Goal: Task Accomplishment & Management: Manage account settings

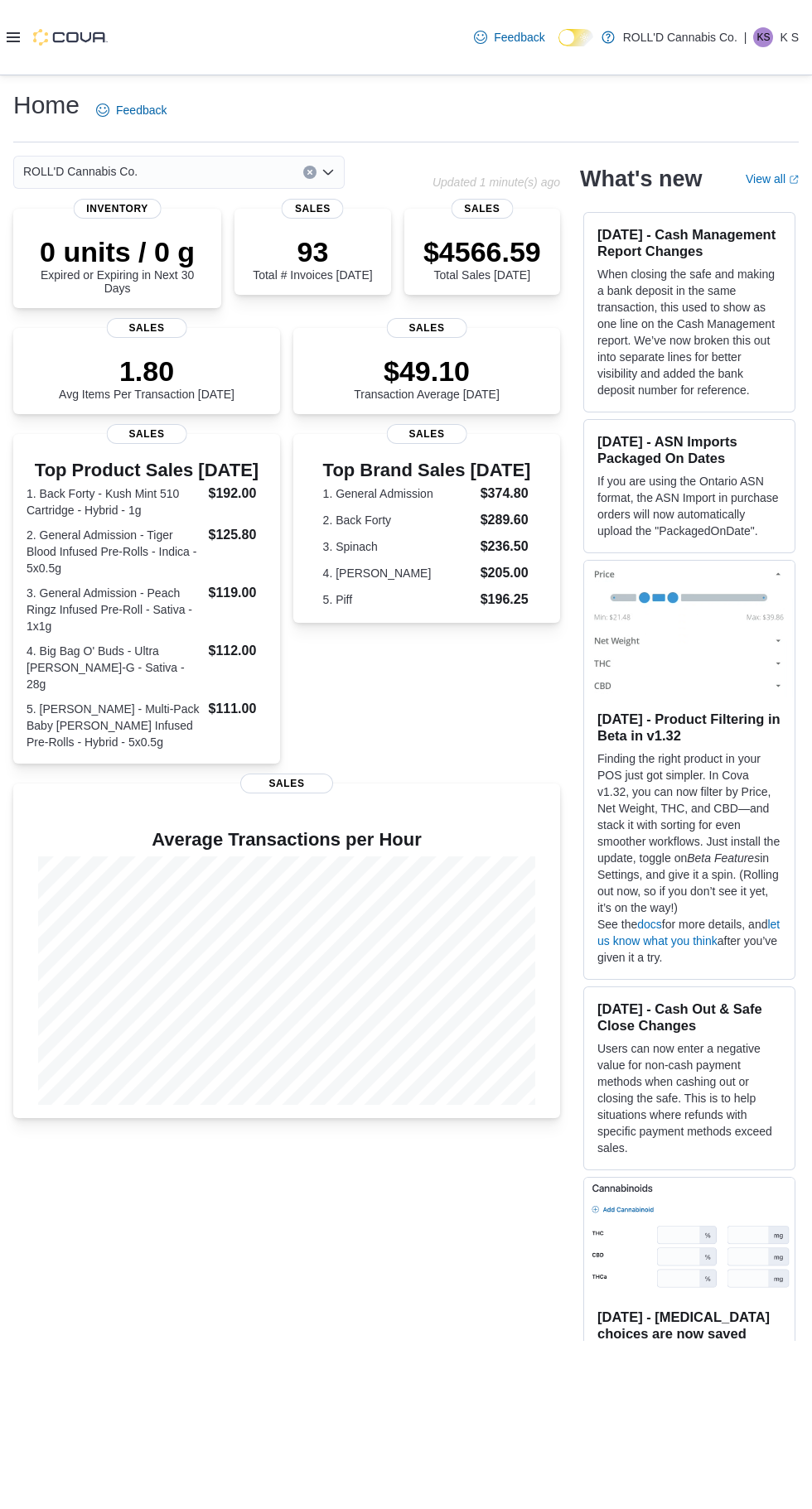
click at [13, 40] on icon at bounding box center [13, 37] width 13 height 10
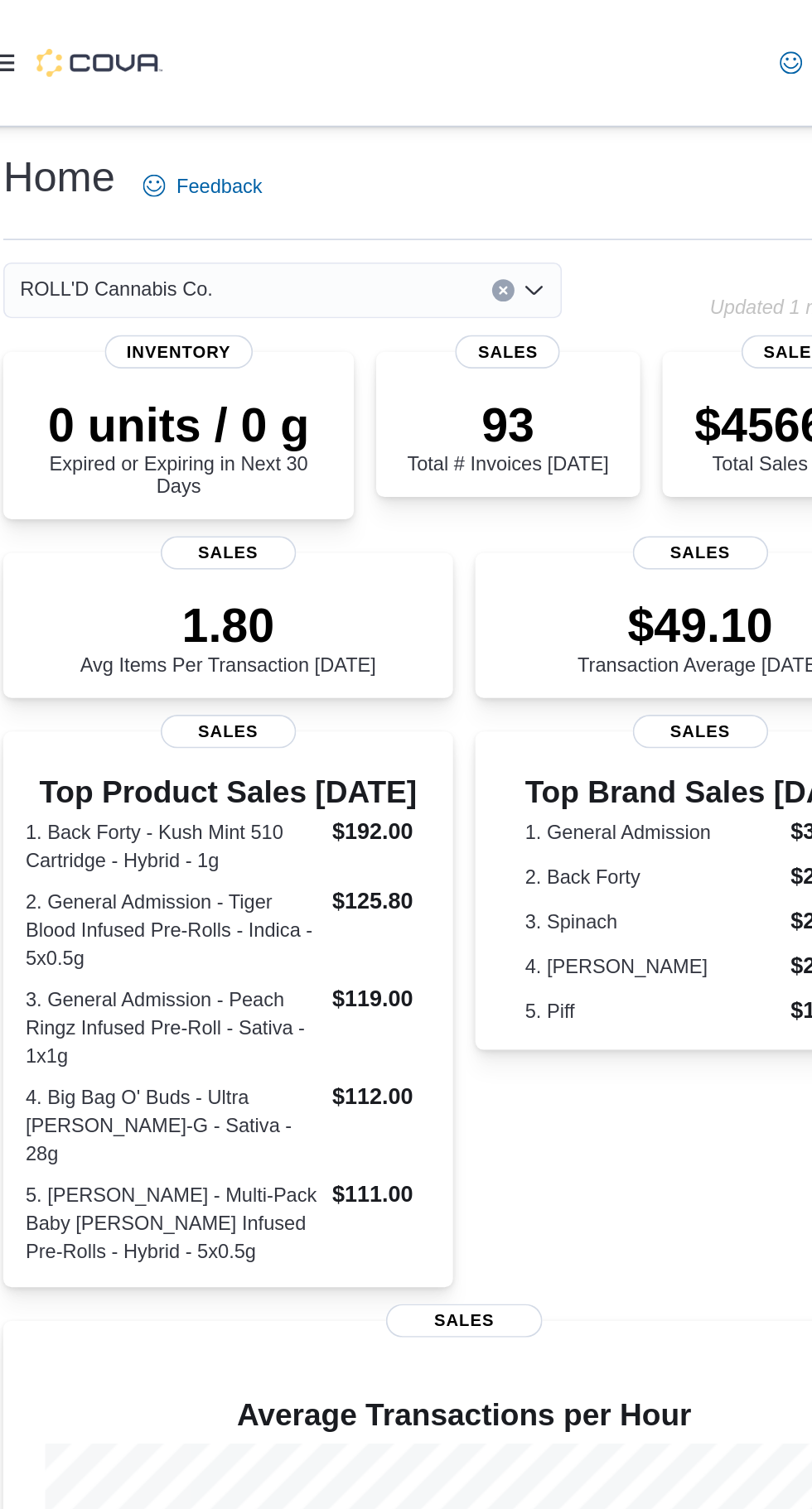
click at [14, 37] on icon at bounding box center [13, 37] width 13 height 10
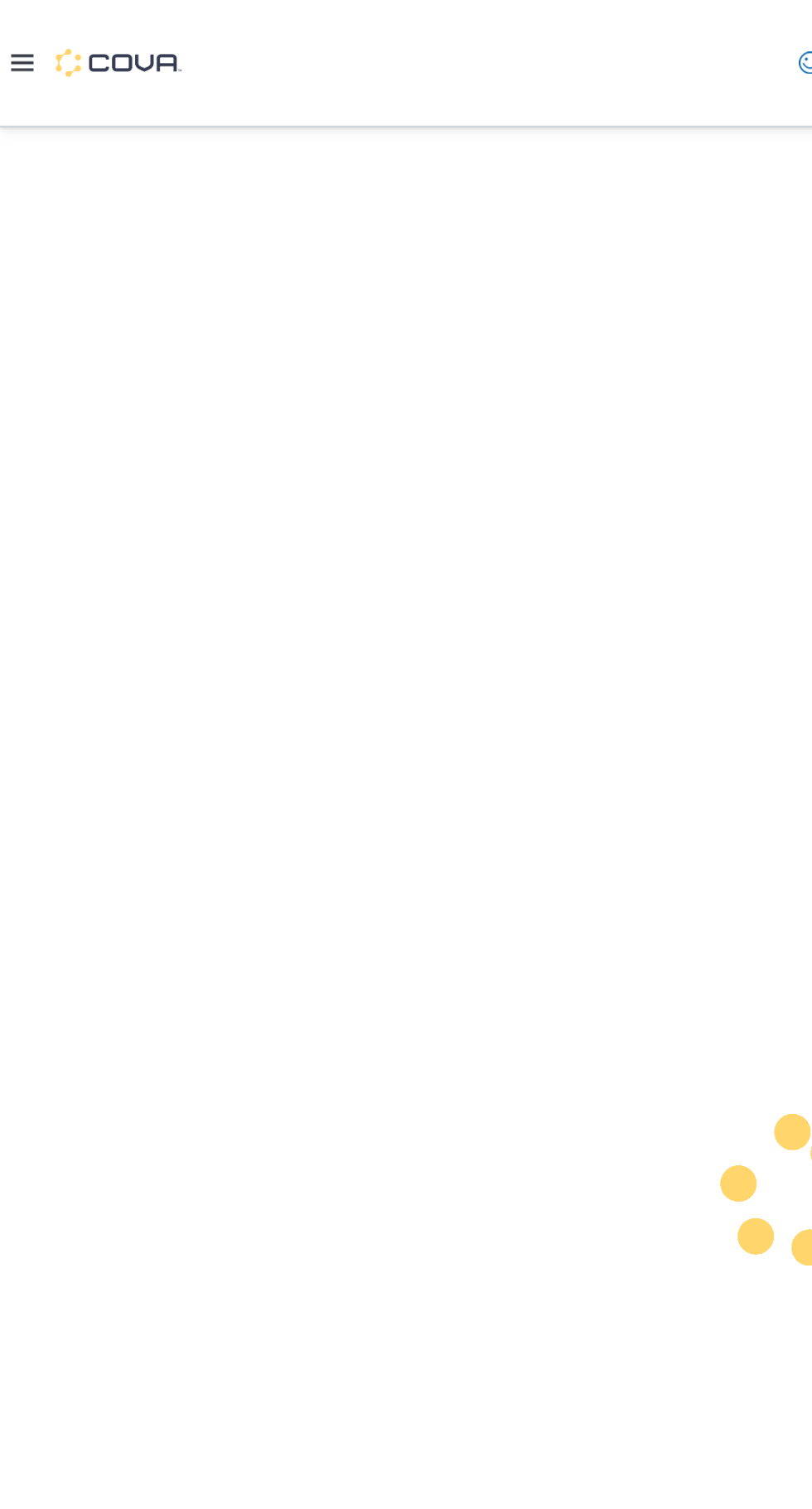
click at [111, 285] on div at bounding box center [406, 792] width 812 height 1434
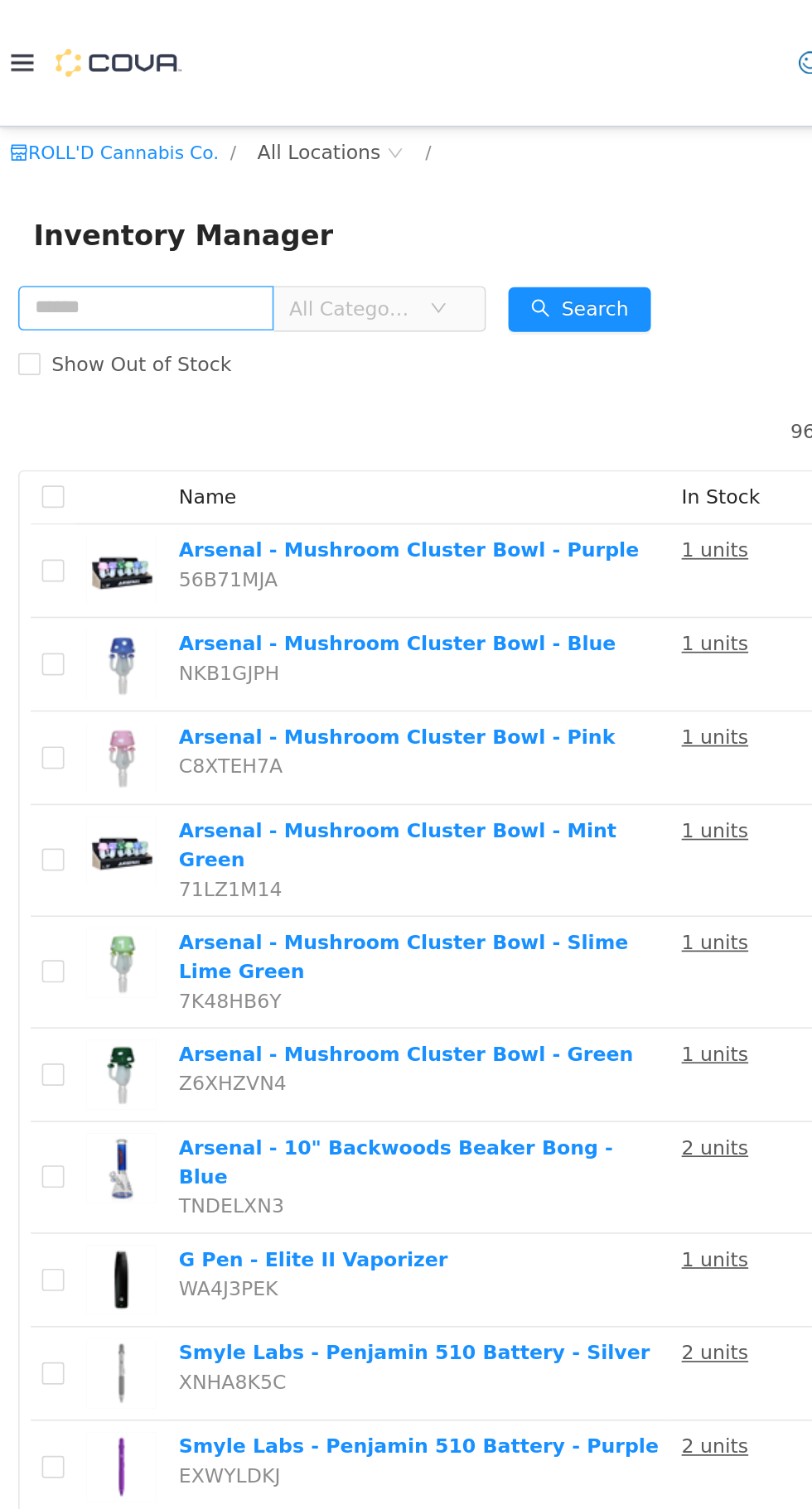
click at [76, 236] on input "text" at bounding box center [86, 234] width 152 height 26
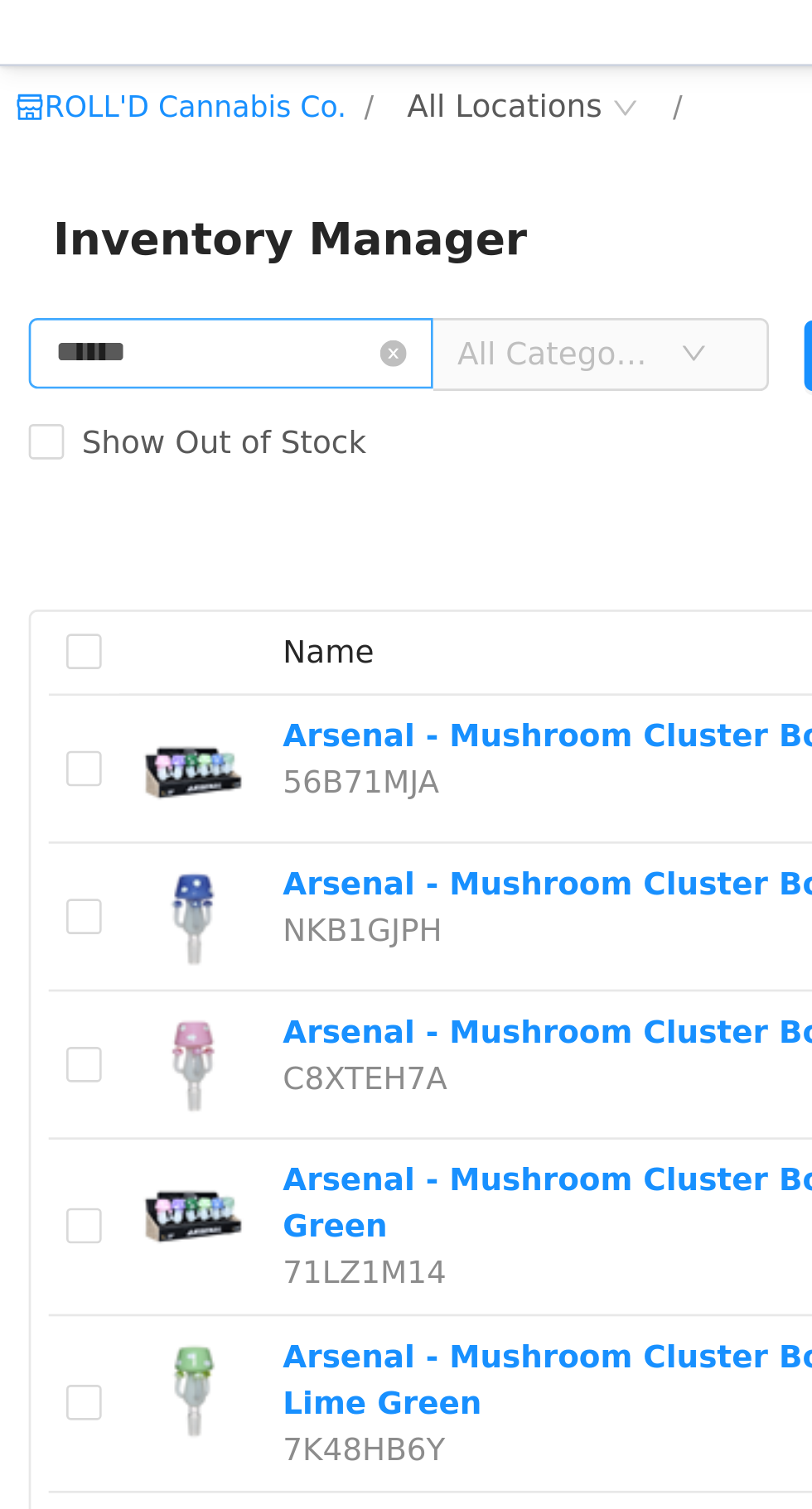
type input "******"
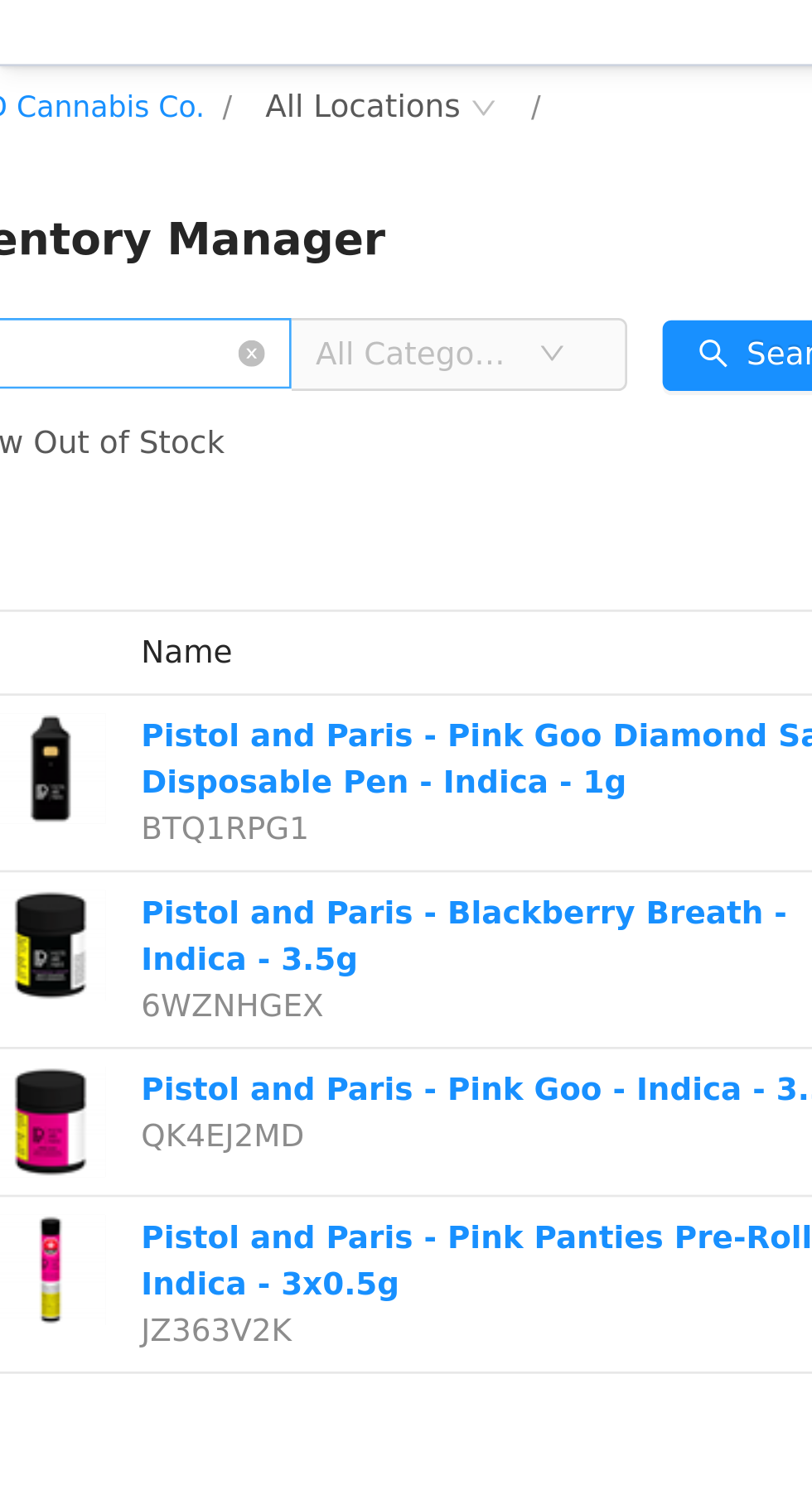
scroll to position [0, 53]
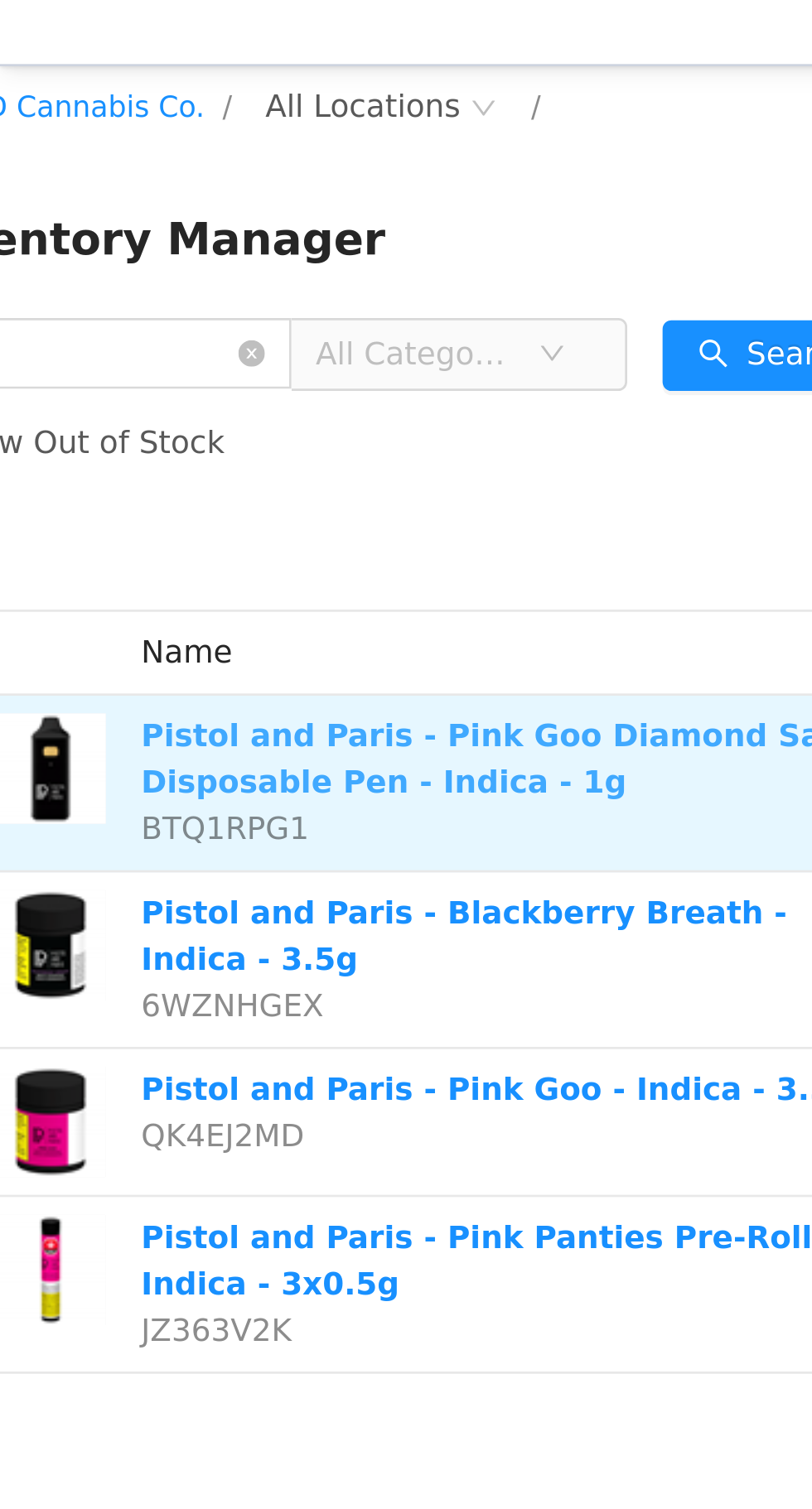
click at [77, 321] on link "Pistol and Paris - Pink Goo Diamond Sauce Disposable Pen - Indica - 1g" at bounding box center [192, 326] width 279 height 30
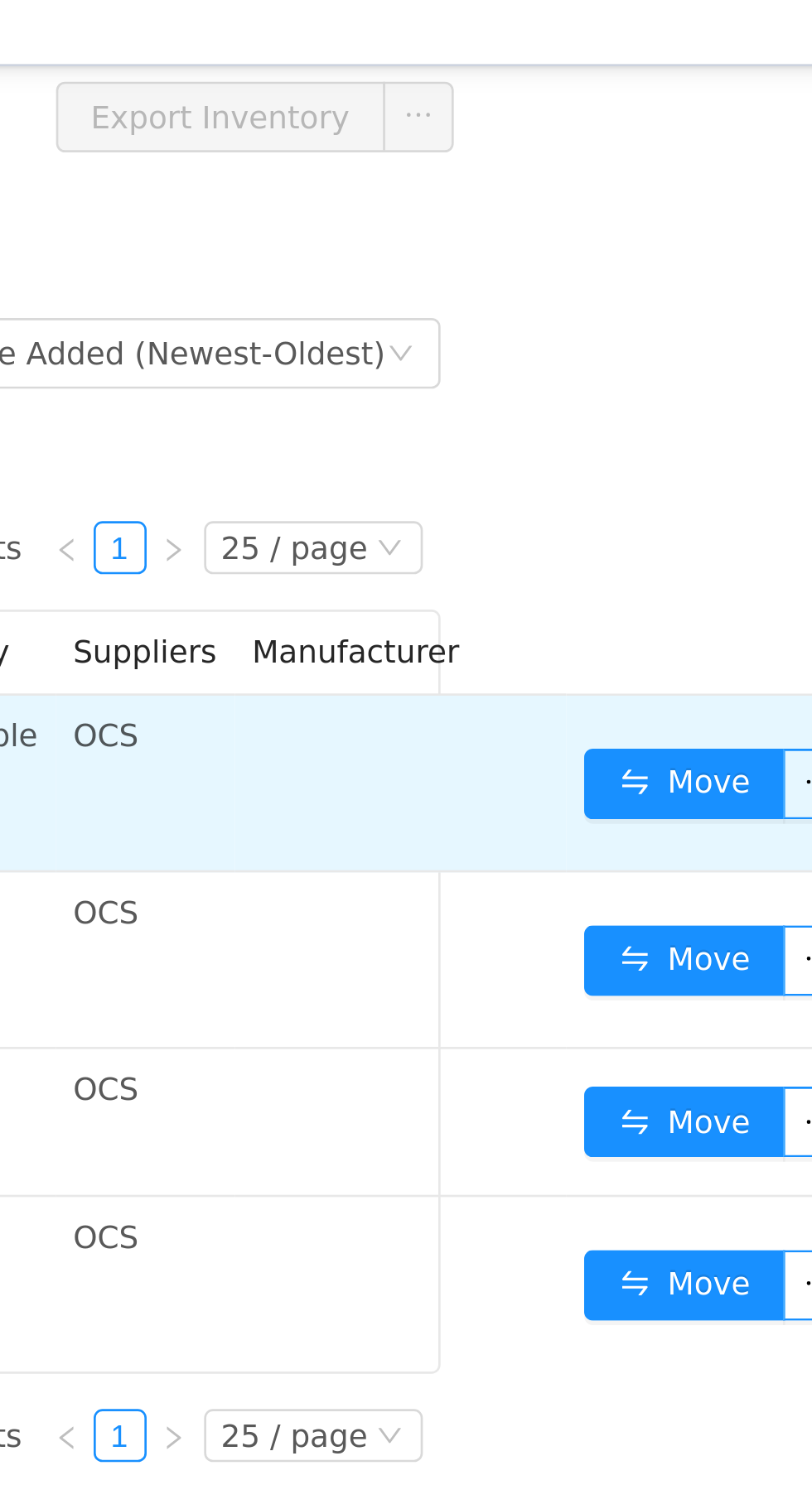
scroll to position [0, 0]
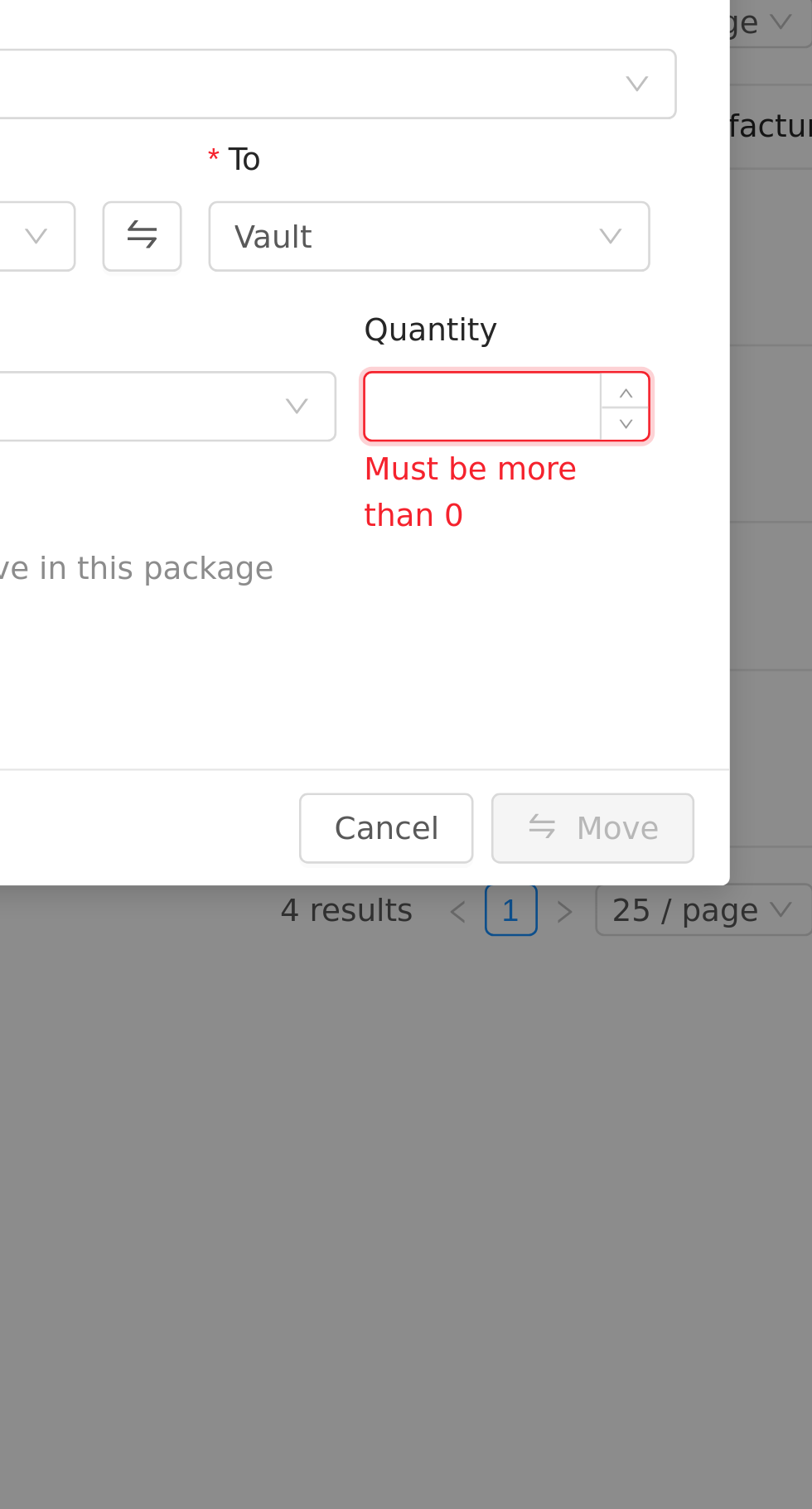
type input "*"
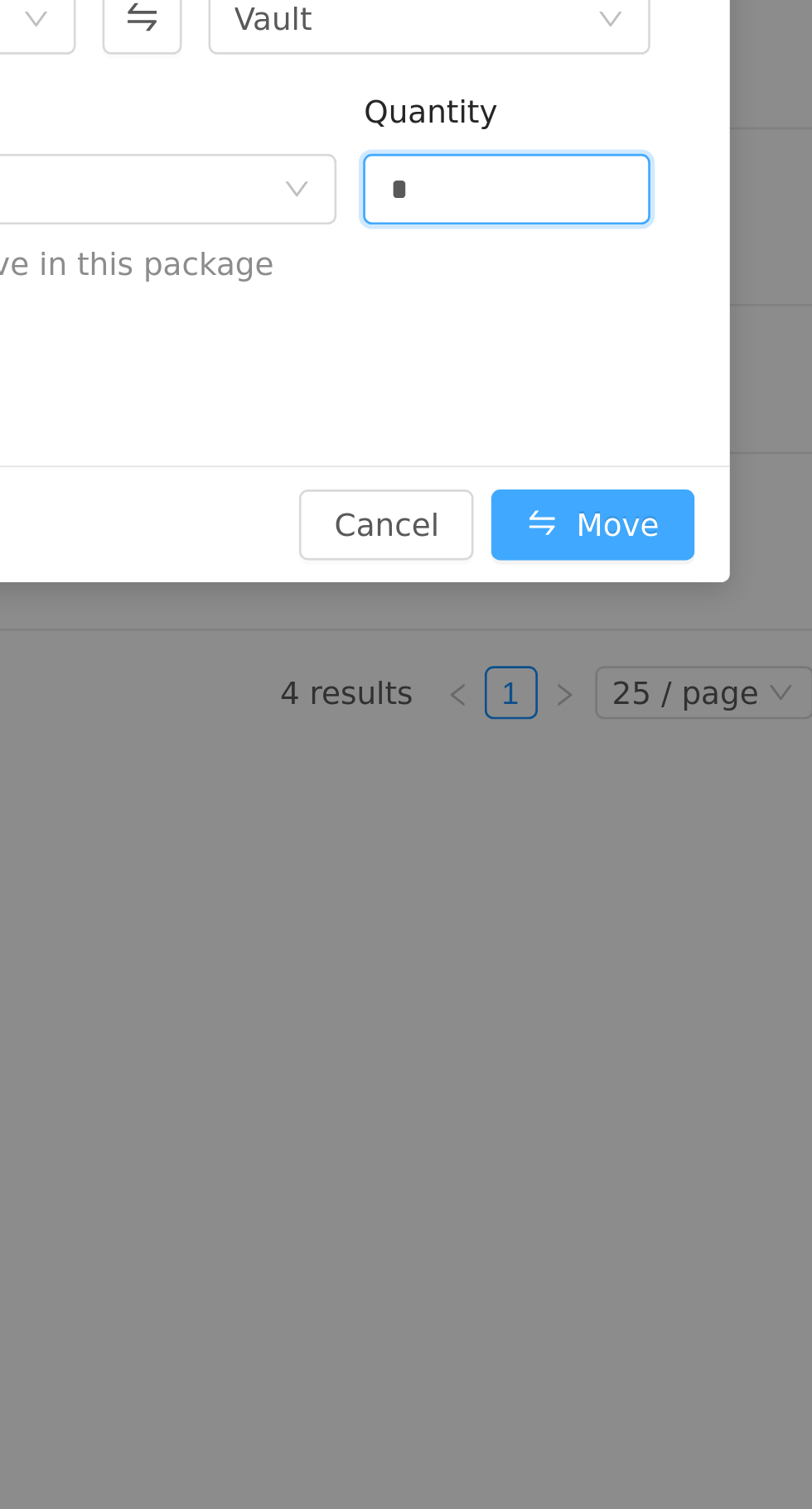
type input "*"
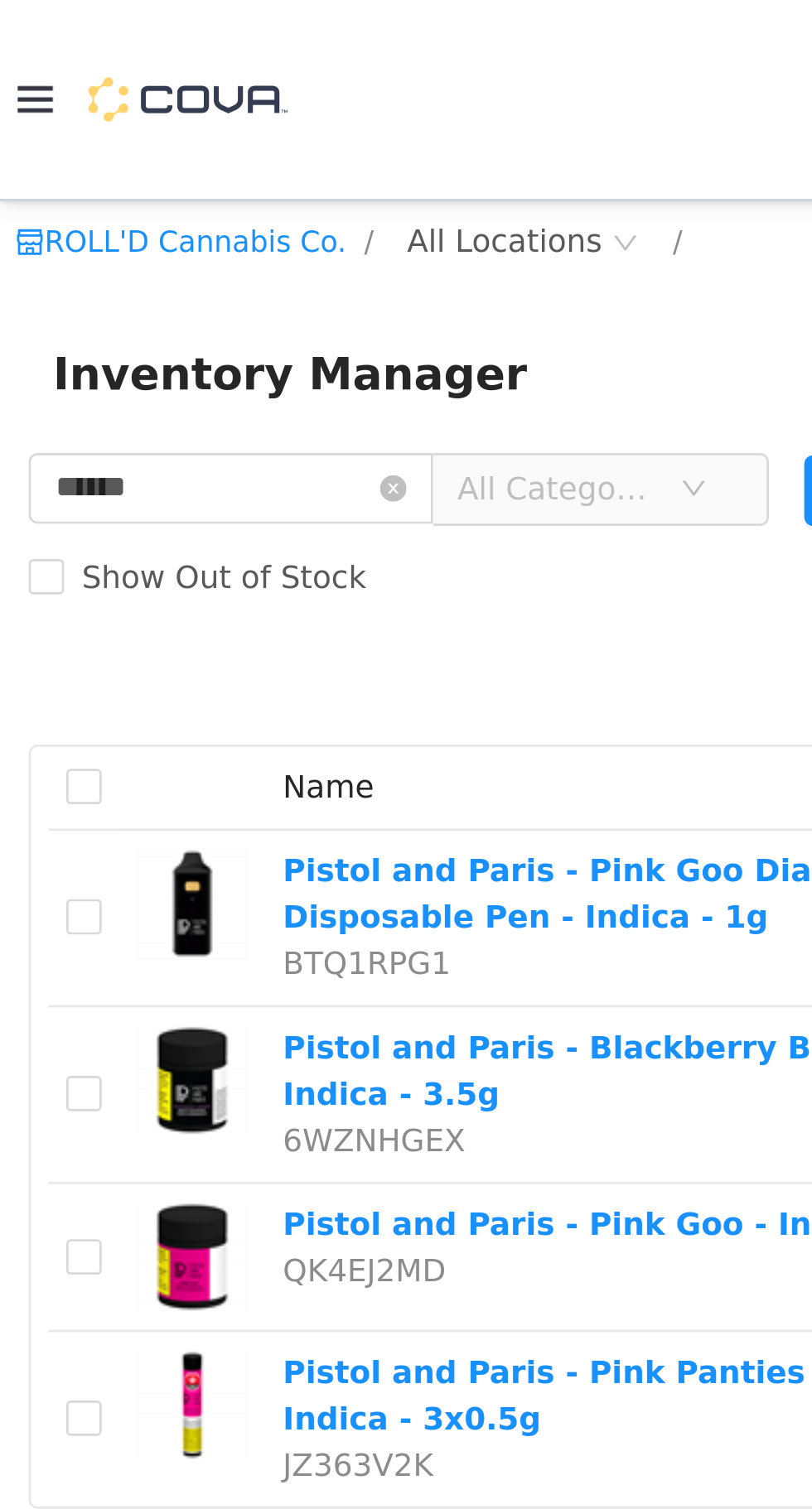
click at [18, 42] on icon at bounding box center [13, 37] width 13 height 13
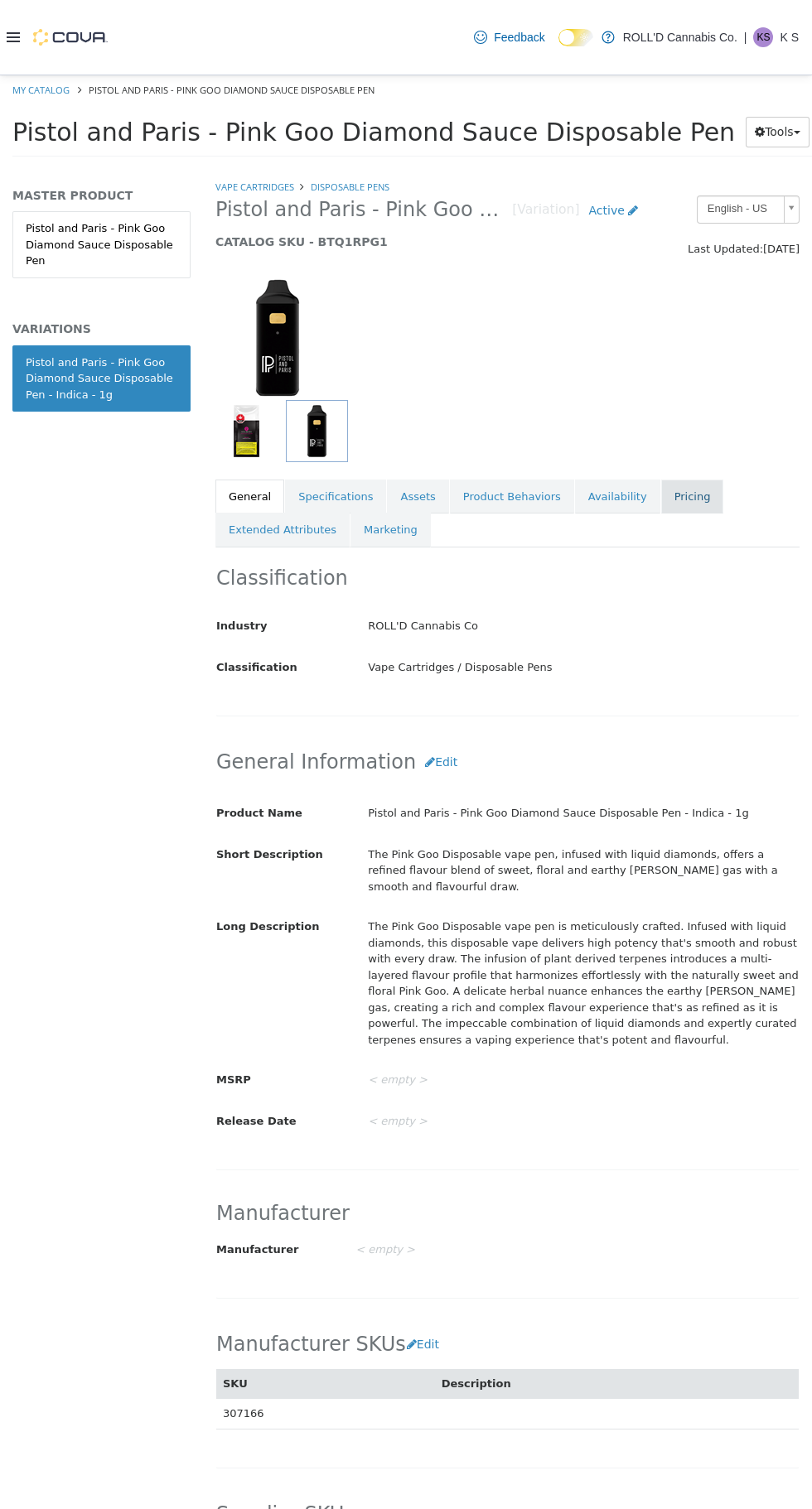
click at [672, 506] on link "Pricing" at bounding box center [692, 497] width 63 height 35
